Goal: Task Accomplishment & Management: Complete application form

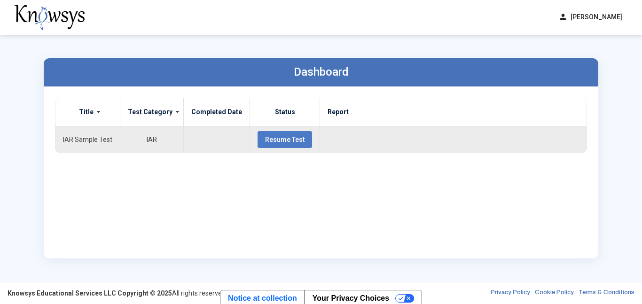
click at [266, 136] on span "Resume Test" at bounding box center [284, 140] width 39 height 8
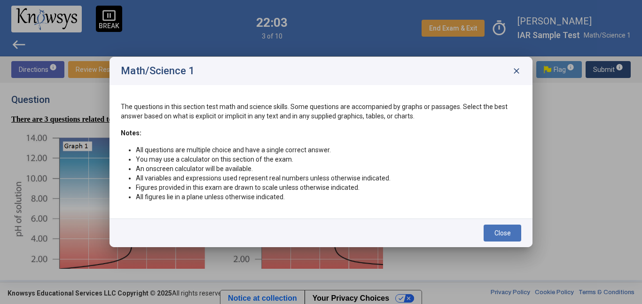
click at [513, 70] on span "close" at bounding box center [515, 70] width 9 height 9
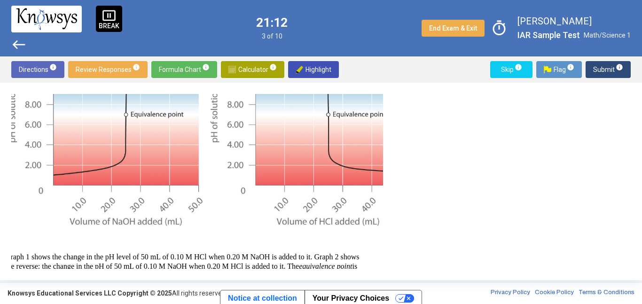
scroll to position [124, 10]
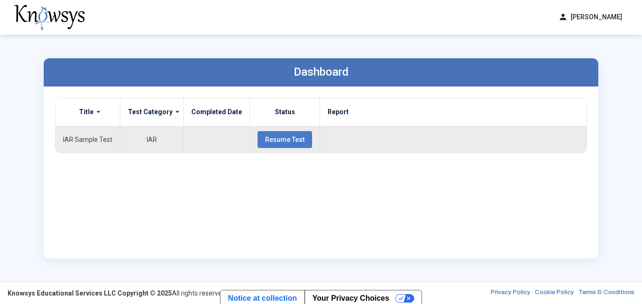
click at [271, 147] on button "Resume Test" at bounding box center [284, 139] width 54 height 17
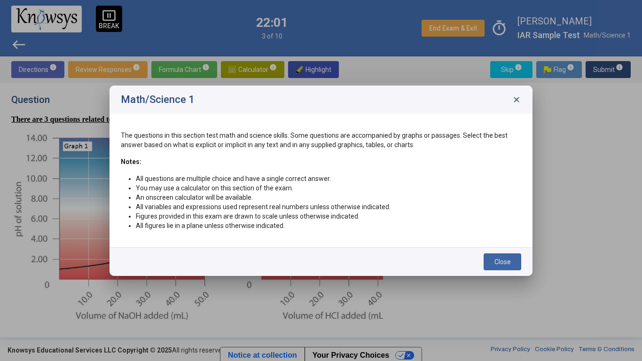
click at [517, 93] on div "Math/Science 1 close" at bounding box center [320, 99] width 423 height 28
click at [516, 102] on span "close" at bounding box center [515, 99] width 9 height 9
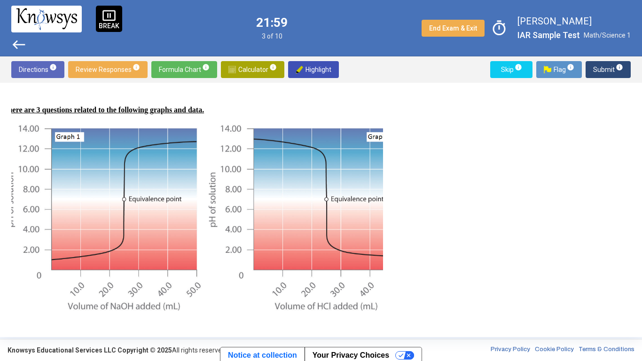
scroll to position [8, 8]
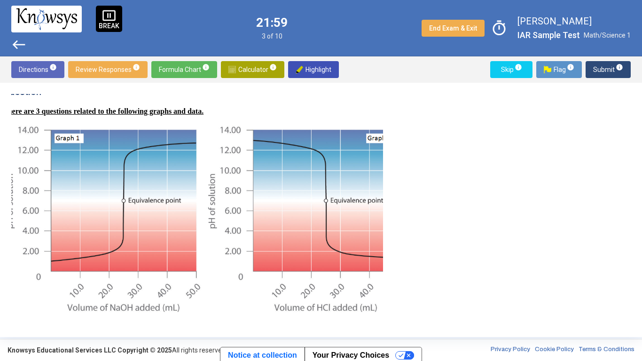
click at [111, 69] on span "Review Responses info" at bounding box center [108, 69] width 64 height 17
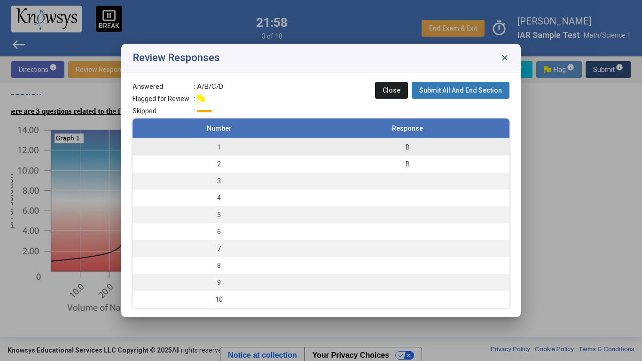
click at [191, 155] on td "1" at bounding box center [218, 147] width 173 height 17
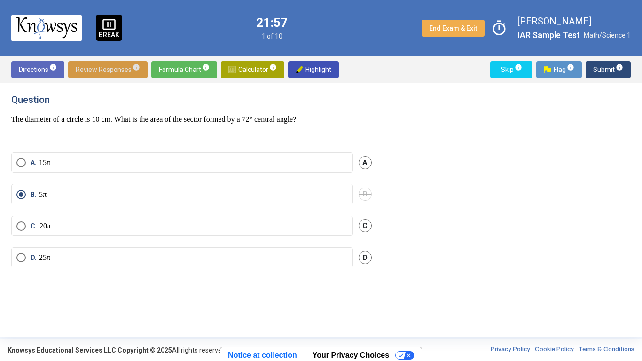
scroll to position [0, 0]
click at [111, 122] on p "The diameter of a circle is 10 cm. What is the area of the sector formed by a 7…" at bounding box center [191, 119] width 360 height 9
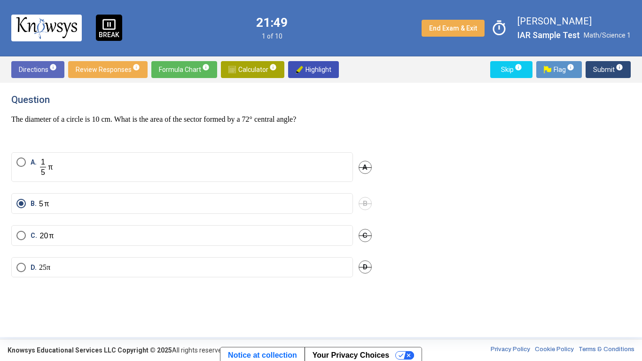
click at [111, 122] on p "The diameter of a circle is 10 cm. What is the area of the sector formed by a 7…" at bounding box center [191, 119] width 360 height 9
click at [255, 68] on span "Calculator info" at bounding box center [252, 69] width 48 height 17
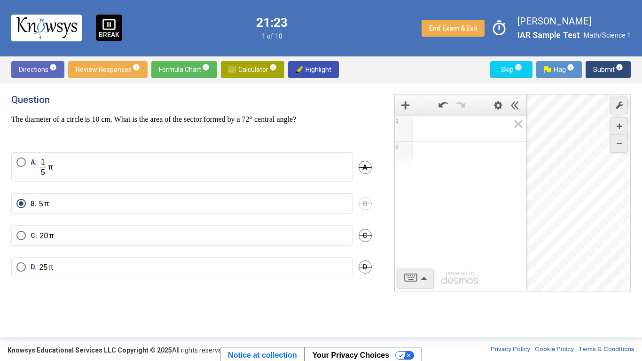
click at [447, 131] on span "Math Input:" at bounding box center [464, 128] width 90 height 11
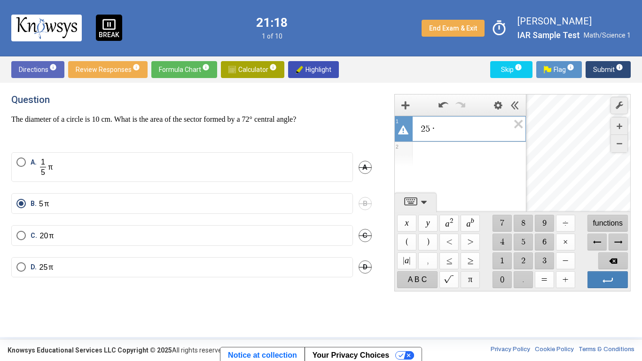
click at [470, 279] on span "$$ π" at bounding box center [469, 279] width 19 height 17
click at [472, 146] on span "5" at bounding box center [474, 145] width 4 height 8
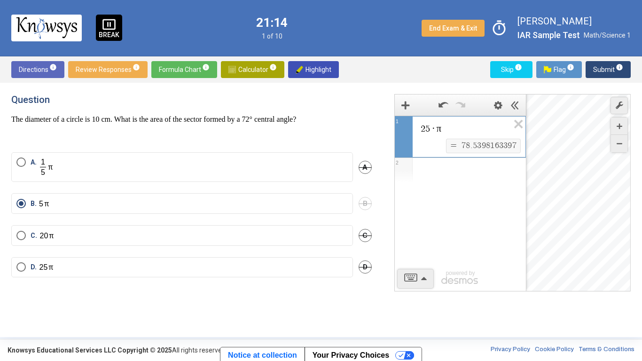
click at [477, 146] on span "3" at bounding box center [479, 145] width 4 height 8
click at [486, 144] on span "8" at bounding box center [488, 145] width 4 height 8
click at [457, 167] on div "Expression List" at bounding box center [459, 170] width 131 height 24
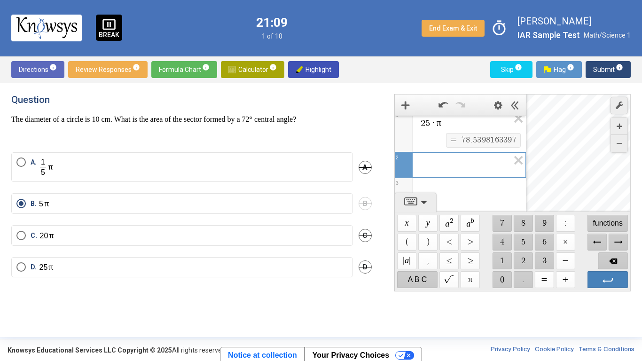
click at [481, 142] on span "9" at bounding box center [483, 140] width 4 height 8
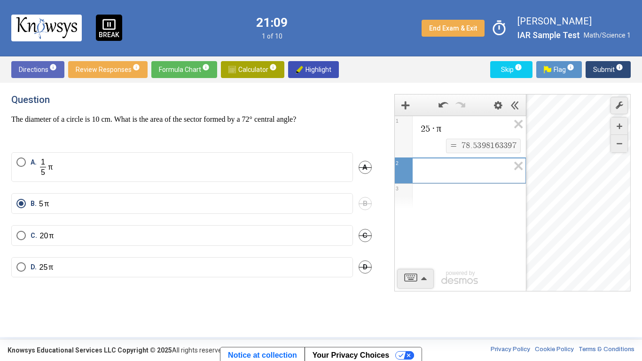
click at [466, 173] on div "Expression List" at bounding box center [459, 169] width 131 height 23
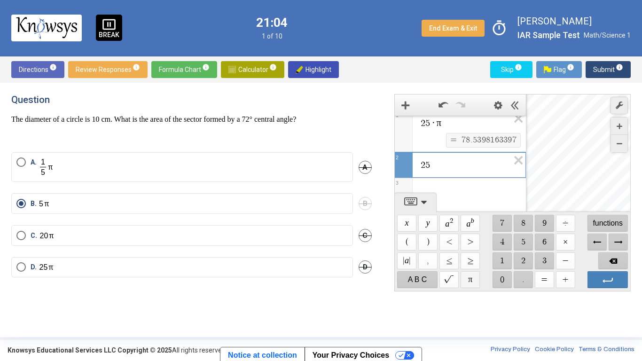
click at [467, 286] on span "$$ π" at bounding box center [469, 279] width 19 height 17
click at [106, 74] on span "Review Responses info" at bounding box center [108, 69] width 64 height 17
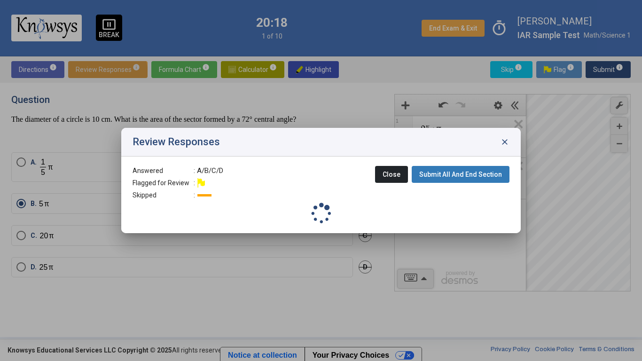
scroll to position [0, 0]
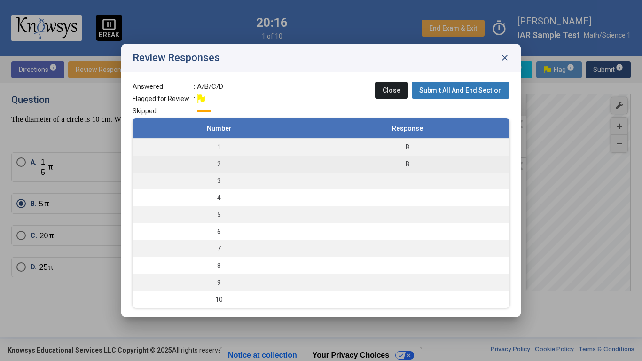
click at [398, 164] on div "B" at bounding box center [407, 163] width 194 height 9
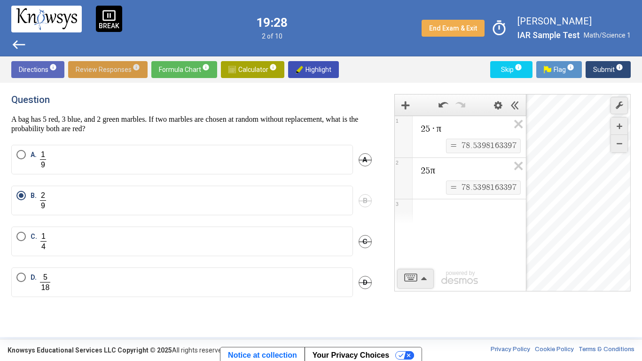
drag, startPoint x: 85, startPoint y: 132, endPoint x: 122, endPoint y: 128, distance: 36.4
click at [122, 128] on p "A bag has 5 red, 3 blue, and 2 green marbles. If two marbles are chosen at rand…" at bounding box center [191, 124] width 360 height 19
click at [182, 113] on div "Question A bag has 5 red, 3 blue, and 2 green marbles. If two marbles are chose…" at bounding box center [191, 113] width 360 height 39
click at [181, 115] on p "A bag has 5 red, 3 blue, and 2 green marbles. If two marbles are chosen at rand…" at bounding box center [191, 124] width 360 height 19
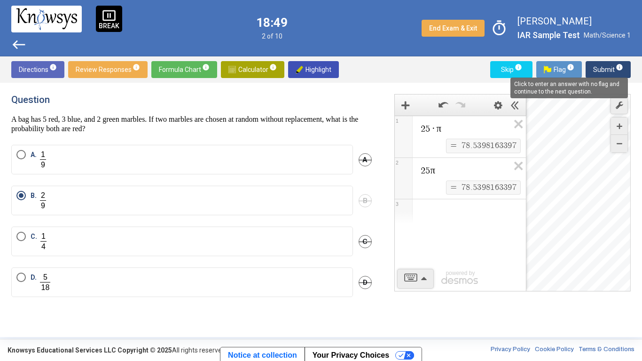
click at [619, 65] on span "info" at bounding box center [619, 67] width 8 height 8
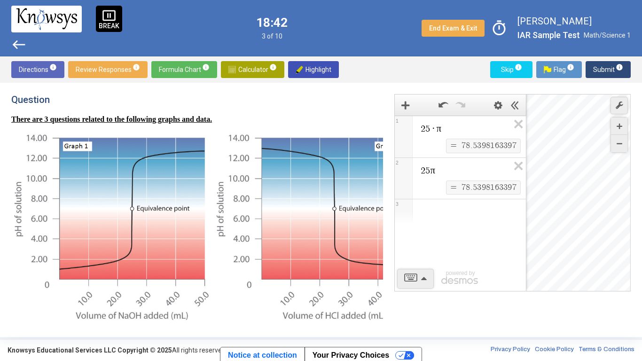
click at [238, 64] on span "Calculator info" at bounding box center [252, 69] width 48 height 17
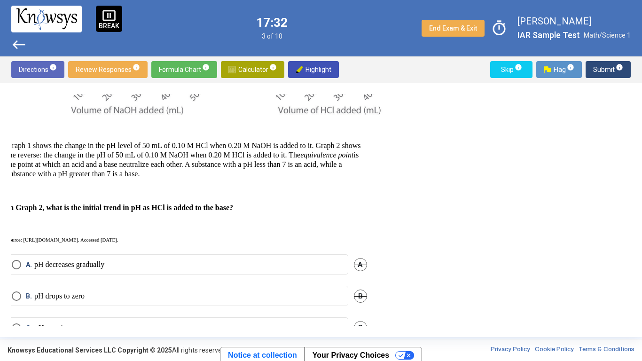
scroll to position [265, 5]
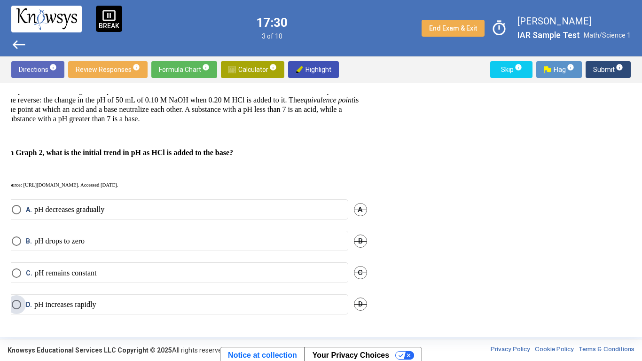
click at [116, 303] on label "D. pH increases rapidly" at bounding box center [177, 304] width 331 height 9
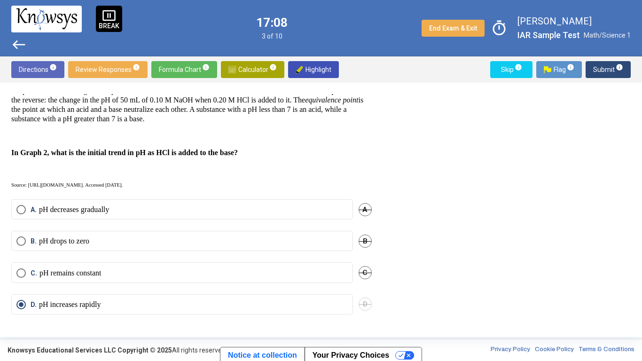
click at [54, 276] on mat-radio-button "C. pH remains constant" at bounding box center [181, 272] width 341 height 20
click at [45, 208] on p "pH decreases gradually" at bounding box center [74, 209] width 70 height 9
click at [610, 66] on span "Submit info" at bounding box center [608, 69] width 30 height 17
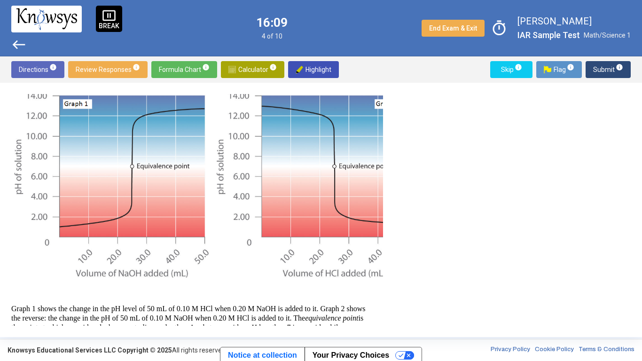
scroll to position [42, 0]
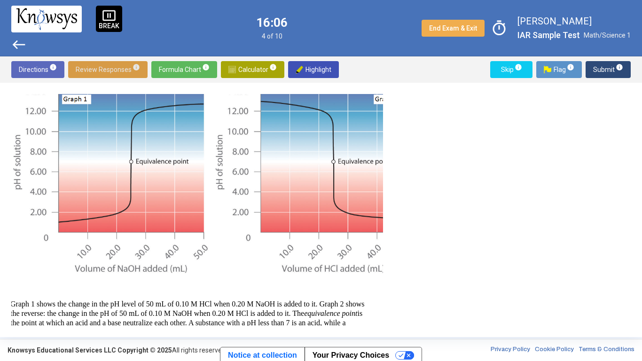
click at [123, 70] on span "Review Responses info" at bounding box center [108, 69] width 64 height 17
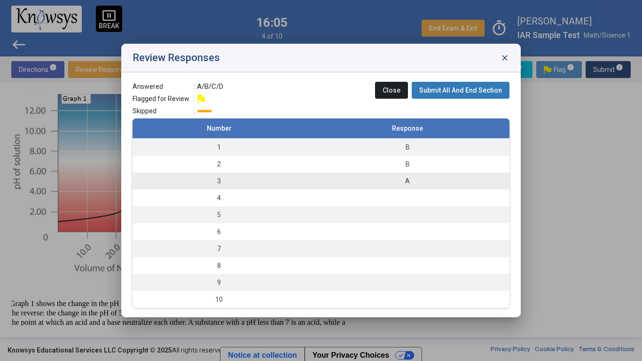
click at [279, 181] on td "3" at bounding box center [218, 180] width 173 height 17
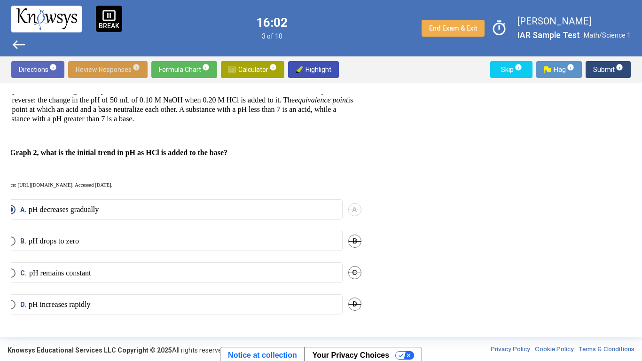
scroll to position [265, 0]
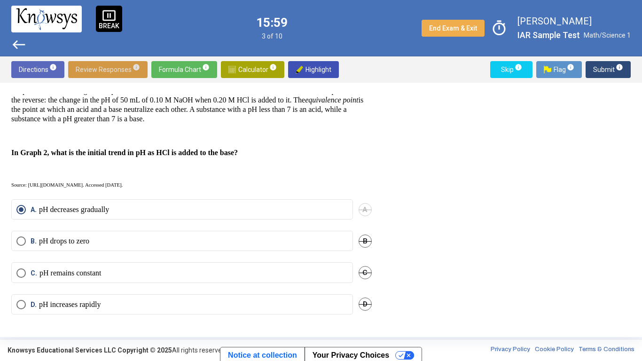
click at [47, 300] on p "pH increases rapidly" at bounding box center [70, 304] width 62 height 9
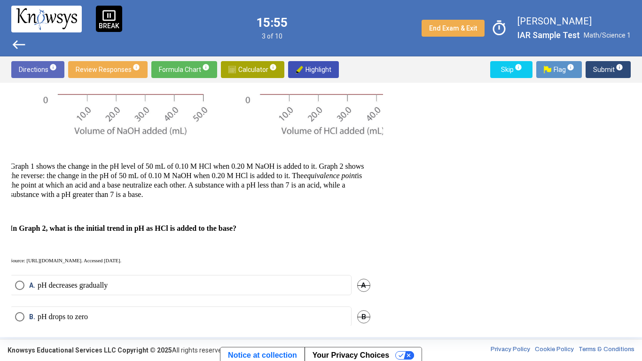
scroll to position [245, 1]
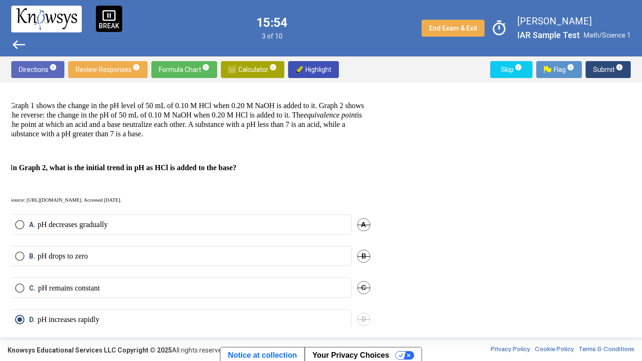
click at [361, 257] on span "B" at bounding box center [363, 255] width 13 height 13
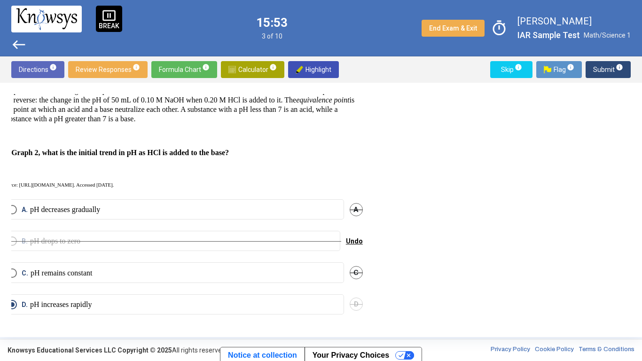
scroll to position [263, 8]
click at [356, 266] on span "C" at bounding box center [356, 272] width 13 height 13
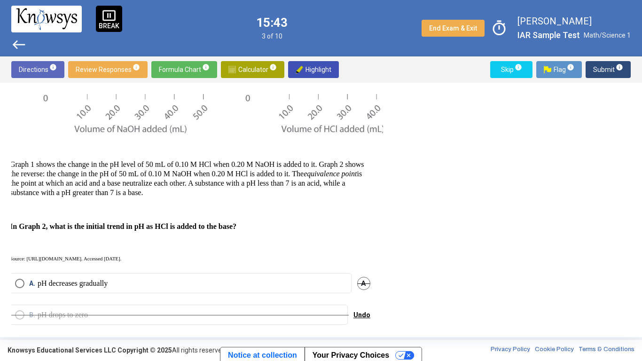
scroll to position [232, 1]
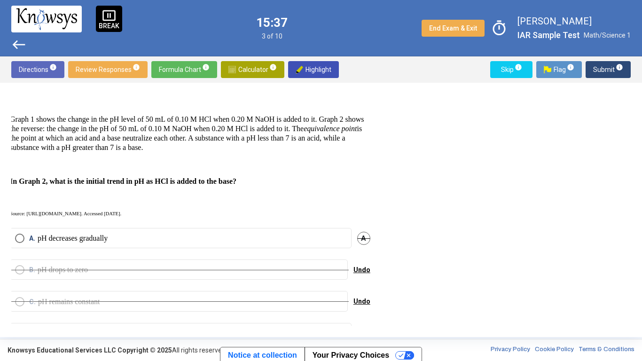
click at [215, 241] on label "A. pH decreases gradually" at bounding box center [180, 237] width 331 height 9
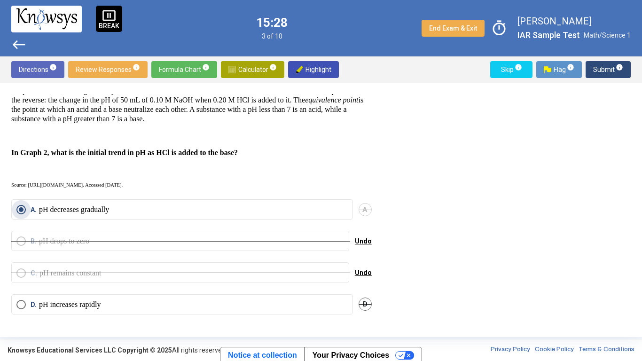
click at [596, 69] on span "Submit info" at bounding box center [608, 69] width 30 height 17
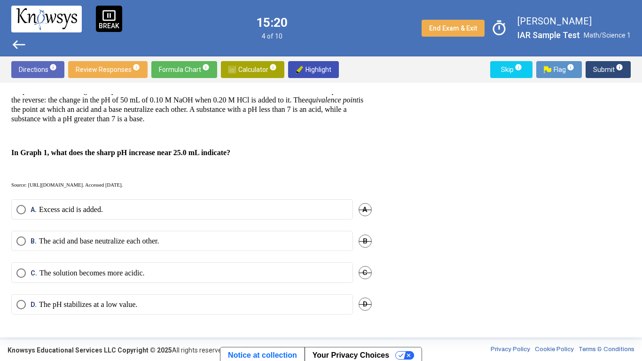
click at [118, 303] on mat-radio-button "D. The pH stabilizes at a low value." at bounding box center [181, 304] width 341 height 20
click at [103, 300] on p "The pH stabilizes at a low value." at bounding box center [88, 304] width 98 height 9
click at [102, 236] on p "The acid and base neutralize each other." at bounding box center [99, 240] width 120 height 9
click at [97, 303] on mat-radio-button "D. The pH stabilizes at a low value." at bounding box center [181, 304] width 341 height 20
click at [363, 266] on span "C" at bounding box center [364, 272] width 13 height 13
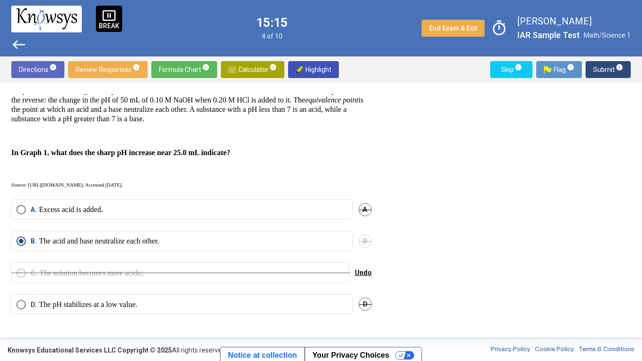
click at [360, 203] on span "A" at bounding box center [364, 209] width 13 height 13
click at [155, 303] on mat-radio-button "D. The pH stabilizes at a low value." at bounding box center [181, 304] width 341 height 20
click at [114, 303] on mat-radio-button "D. The pH stabilizes at a low value." at bounding box center [181, 304] width 341 height 20
click at [98, 294] on mat-radio-button "D. The pH stabilizes at a low value." at bounding box center [181, 304] width 341 height 20
click at [99, 302] on p "The pH stabilizes at a low value." at bounding box center [88, 304] width 98 height 9
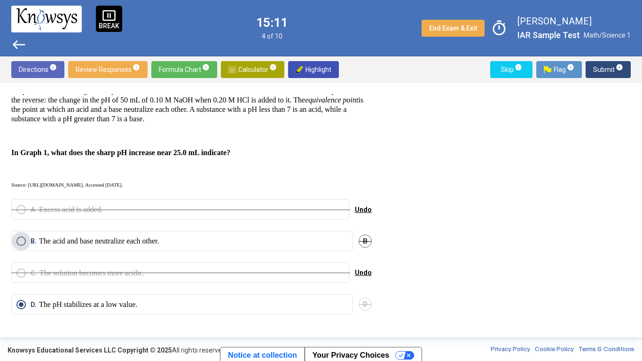
click at [80, 238] on p "The acid and base neutralize each other." at bounding box center [99, 240] width 120 height 9
click at [359, 269] on span "Undo" at bounding box center [359, 273] width 17 height 8
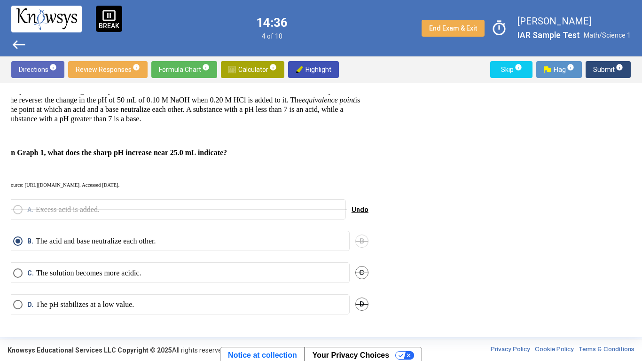
click at [325, 276] on mat-radio-button "C. The solution becomes more acidic." at bounding box center [178, 272] width 341 height 20
click at [319, 273] on mat-radio-button "C. The solution becomes more acidic." at bounding box center [178, 272] width 341 height 20
click at [363, 299] on span "D" at bounding box center [361, 303] width 13 height 13
click at [256, 271] on label "C. The solution becomes more acidic." at bounding box center [178, 272] width 331 height 9
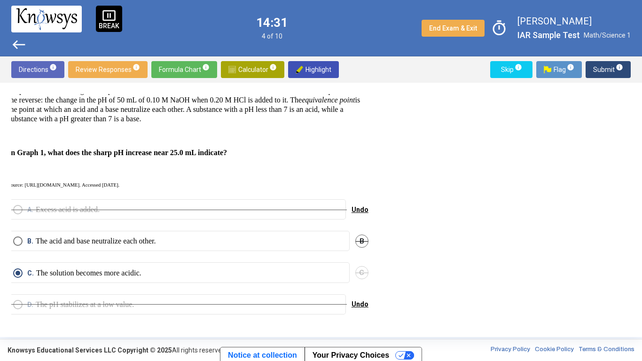
click at [357, 235] on span "B" at bounding box center [361, 240] width 13 height 13
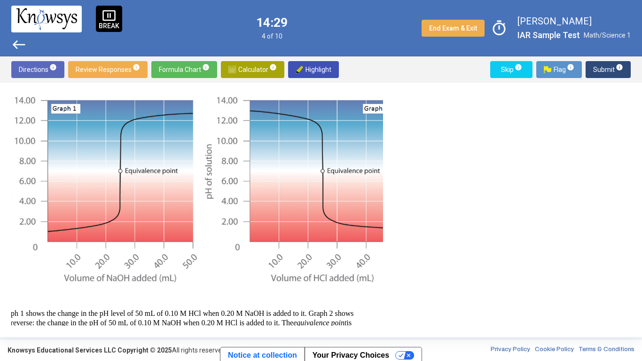
scroll to position [39, 12]
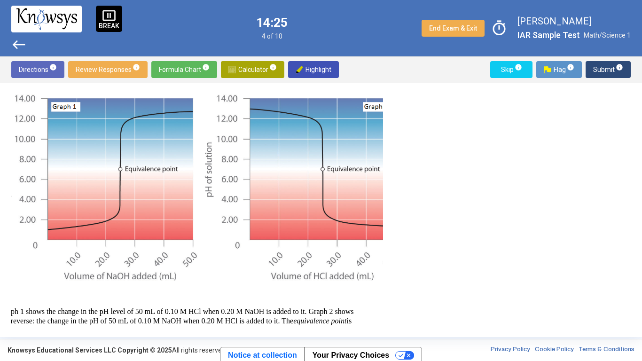
click at [602, 69] on span "Submit info" at bounding box center [608, 69] width 30 height 17
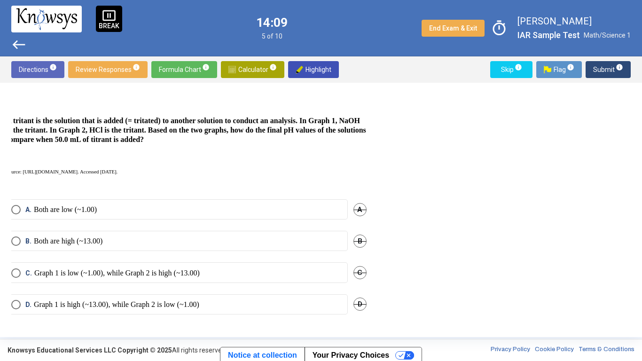
scroll to position [297, 5]
click at [180, 268] on p "Graph 1 is low (~1.00), while Graph 2 is high (~13.00)" at bounding box center [117, 272] width 165 height 9
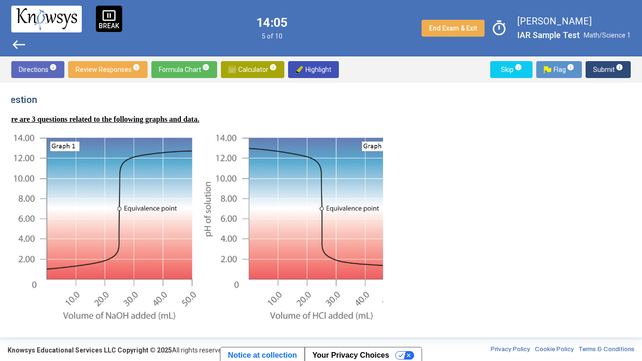
scroll to position [297, 13]
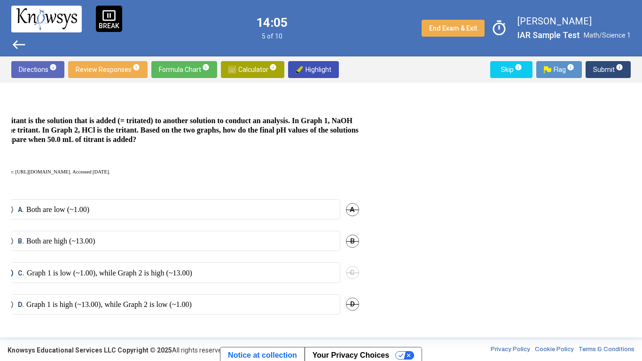
click at [164, 300] on p "Graph 1 is high (~13.00), while Graph 2 is low (~1.00)" at bounding box center [108, 304] width 165 height 9
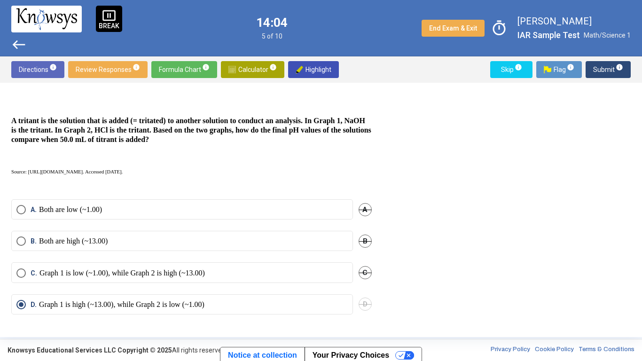
scroll to position [0, 31]
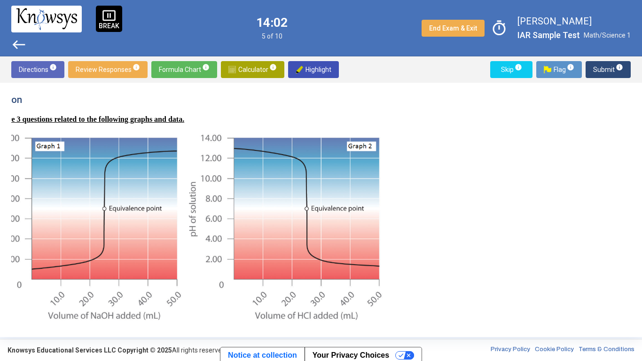
click at [599, 68] on span "Submit info" at bounding box center [608, 69] width 30 height 17
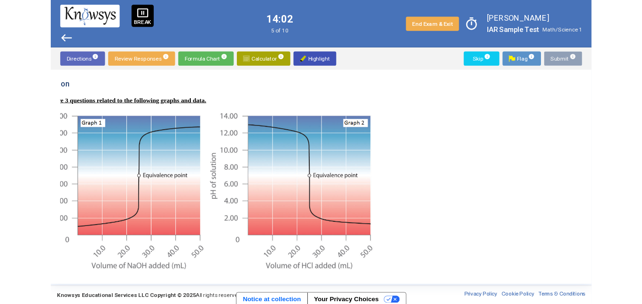
scroll to position [0, 0]
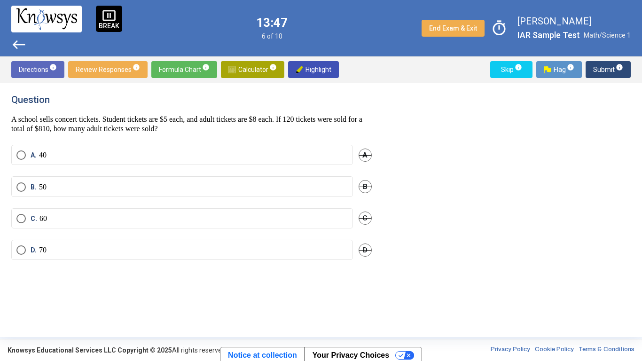
click at [155, 131] on p "A school sells concert tickets. Student tickets are $5 each, and adult tickets …" at bounding box center [191, 124] width 360 height 19
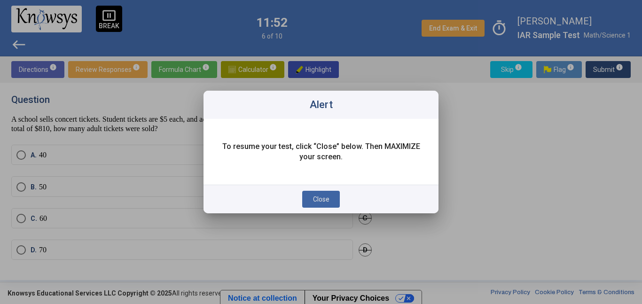
click at [315, 194] on button "Close" at bounding box center [321, 199] width 38 height 17
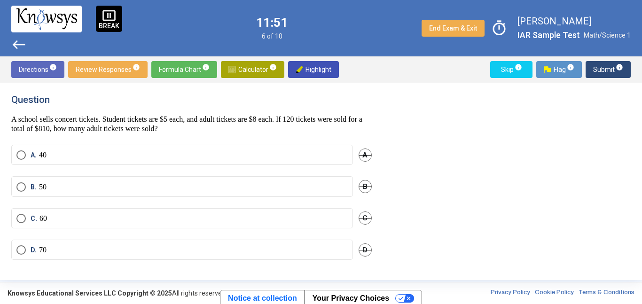
click at [154, 252] on label "D. 70" at bounding box center [181, 249] width 331 height 9
click at [15, 46] on span "west" at bounding box center [18, 44] width 15 height 15
